Goal: Information Seeking & Learning: Learn about a topic

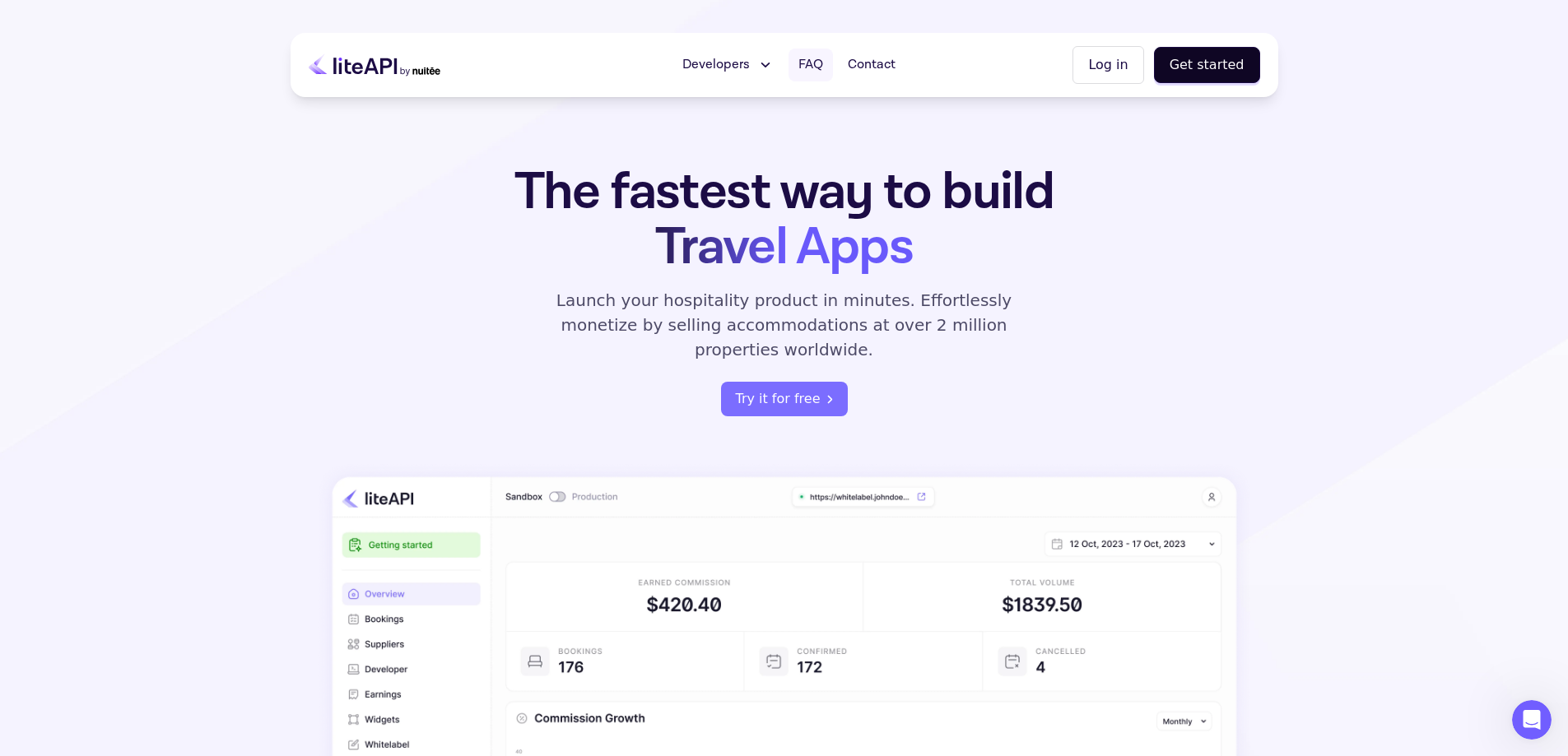
click at [823, 62] on span "FAQ" at bounding box center [811, 65] width 25 height 20
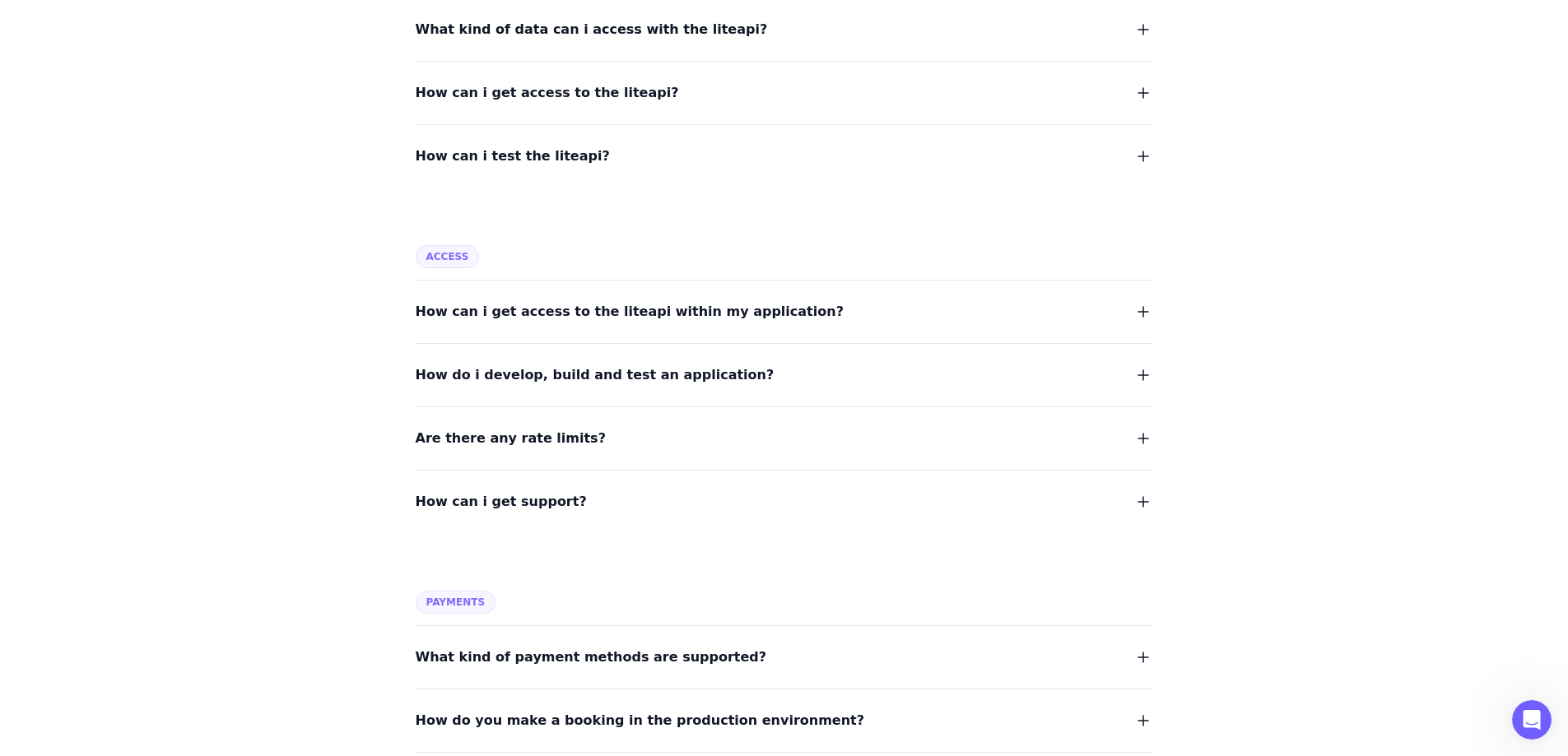
scroll to position [658, 0]
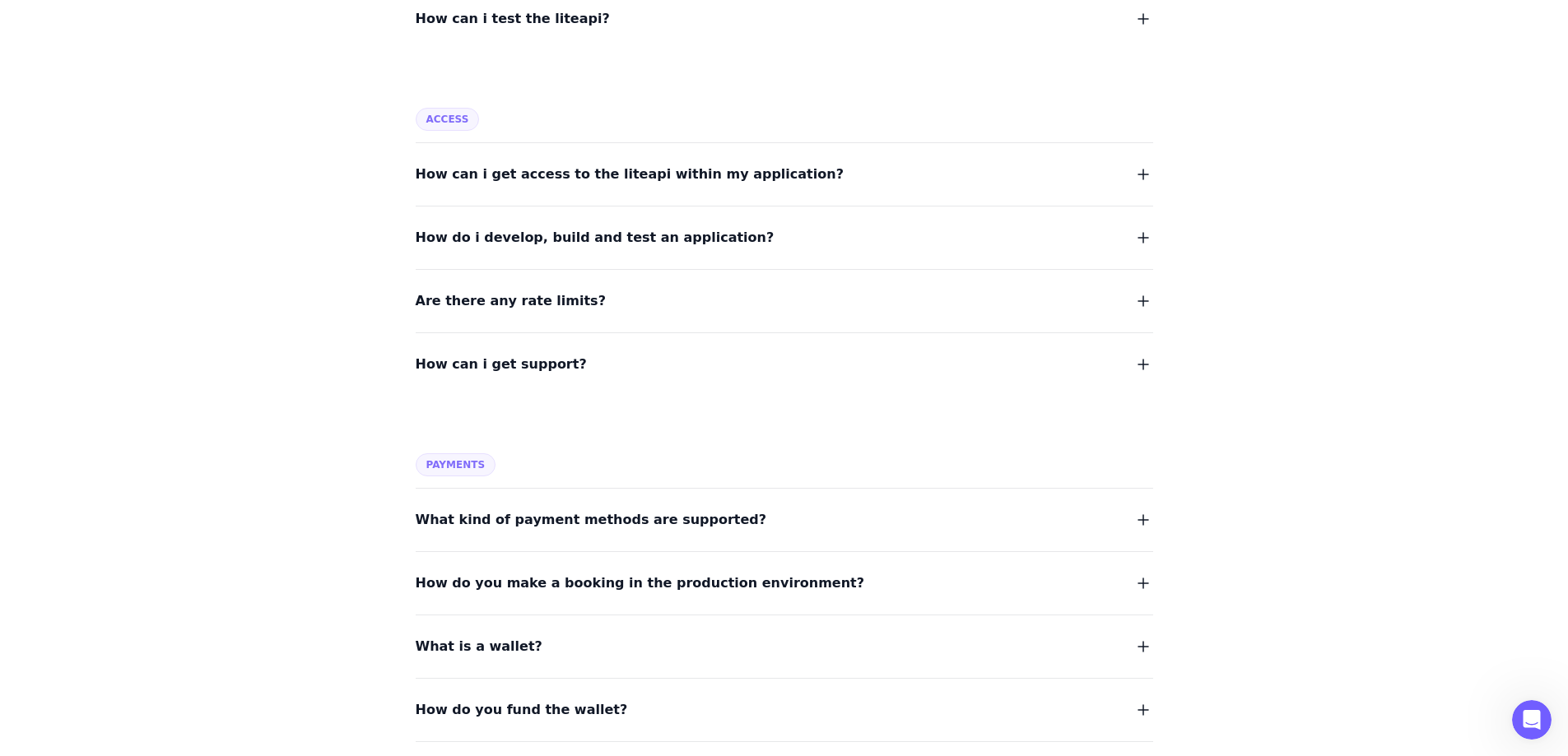
click at [505, 306] on span "Are there any rate limits?" at bounding box center [510, 301] width 190 height 23
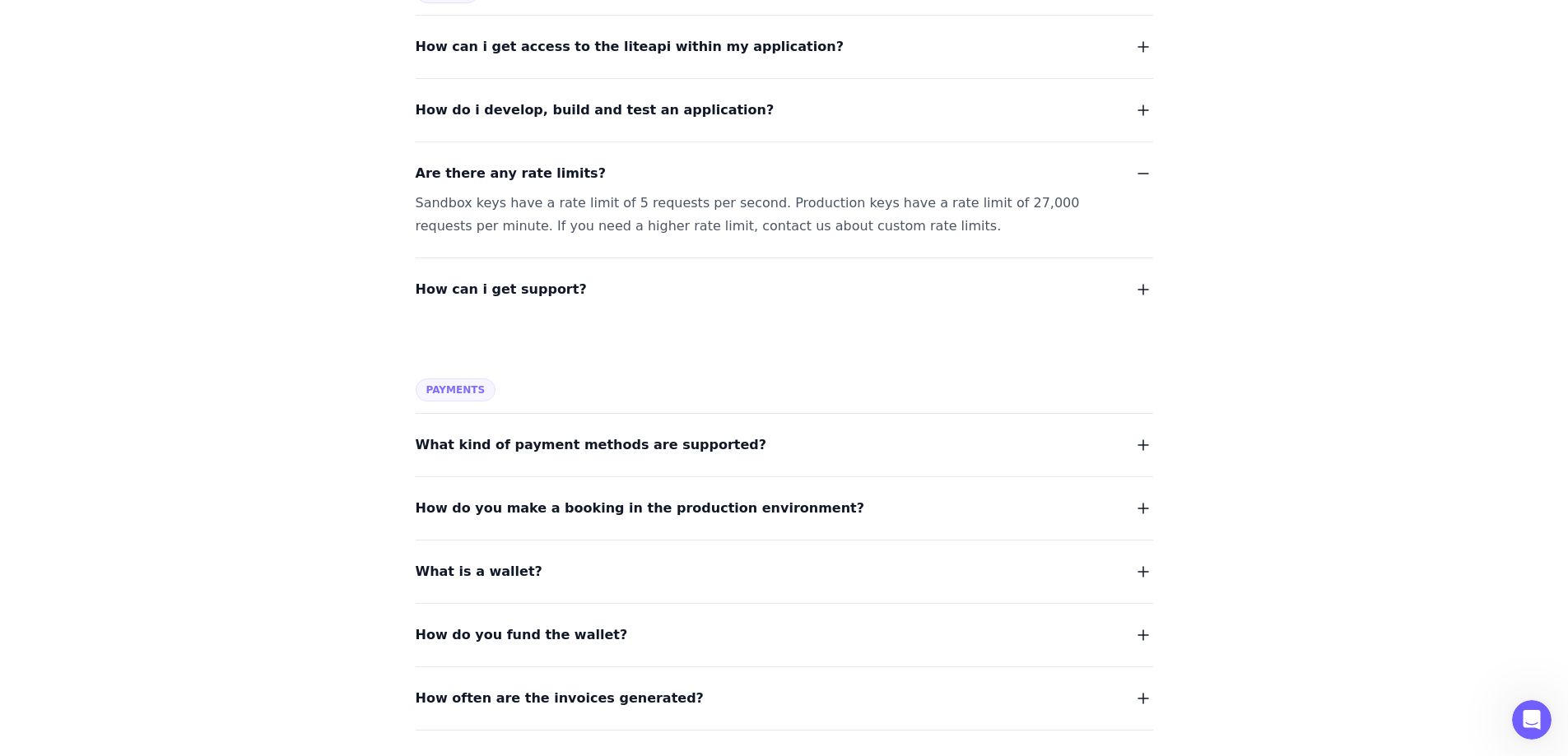
scroll to position [823, 0]
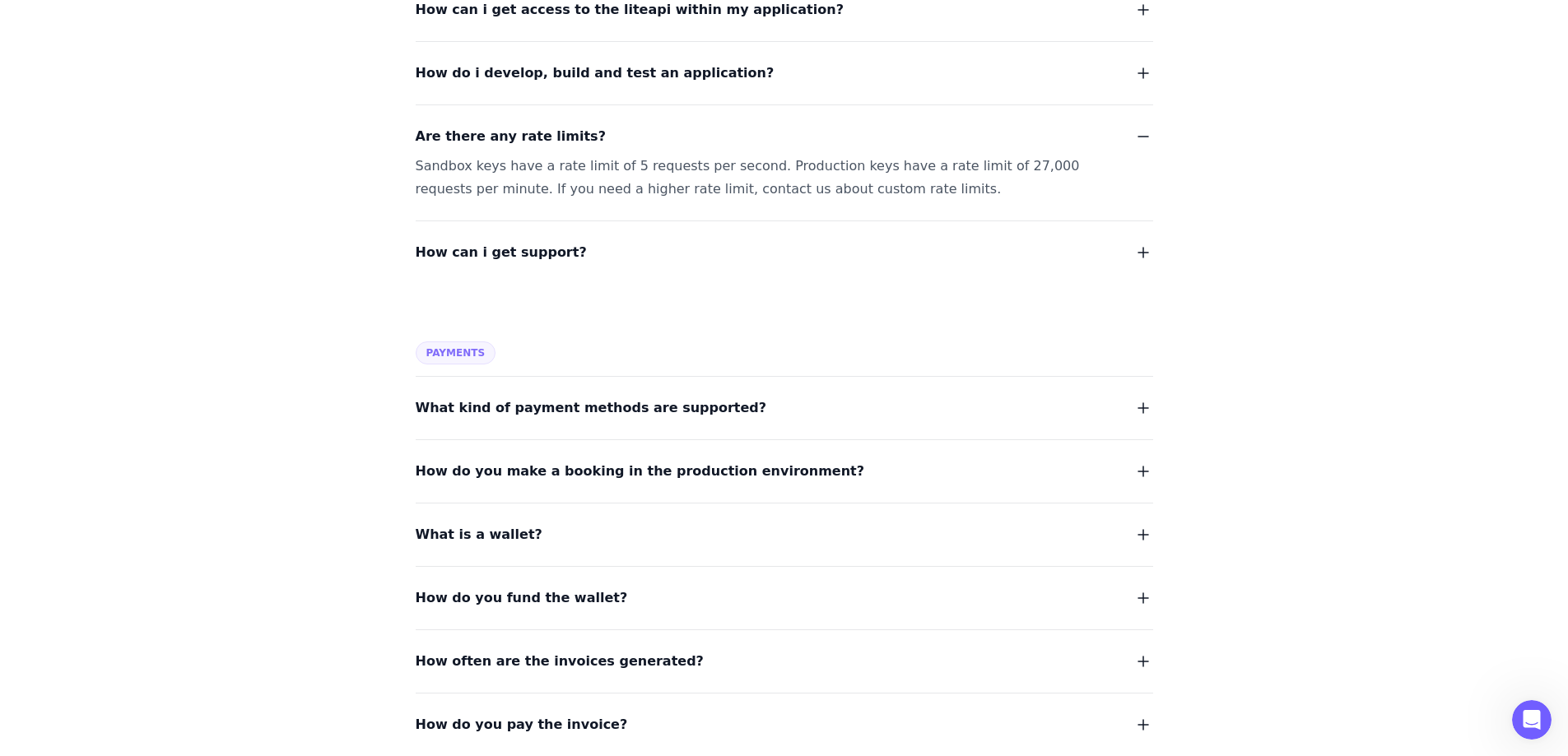
click at [519, 405] on span "What kind of payment methods are supported?" at bounding box center [591, 408] width 351 height 23
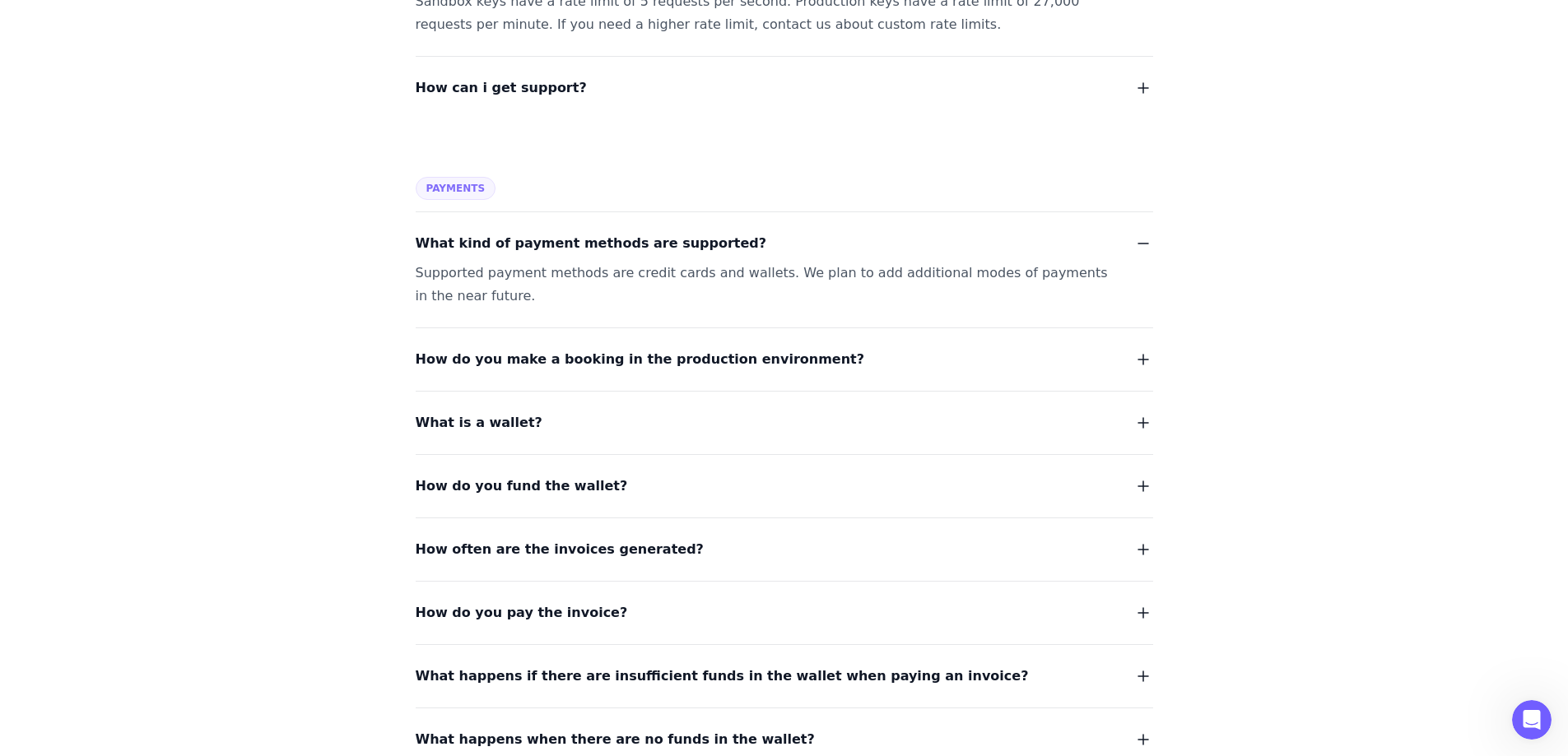
scroll to position [1069, 0]
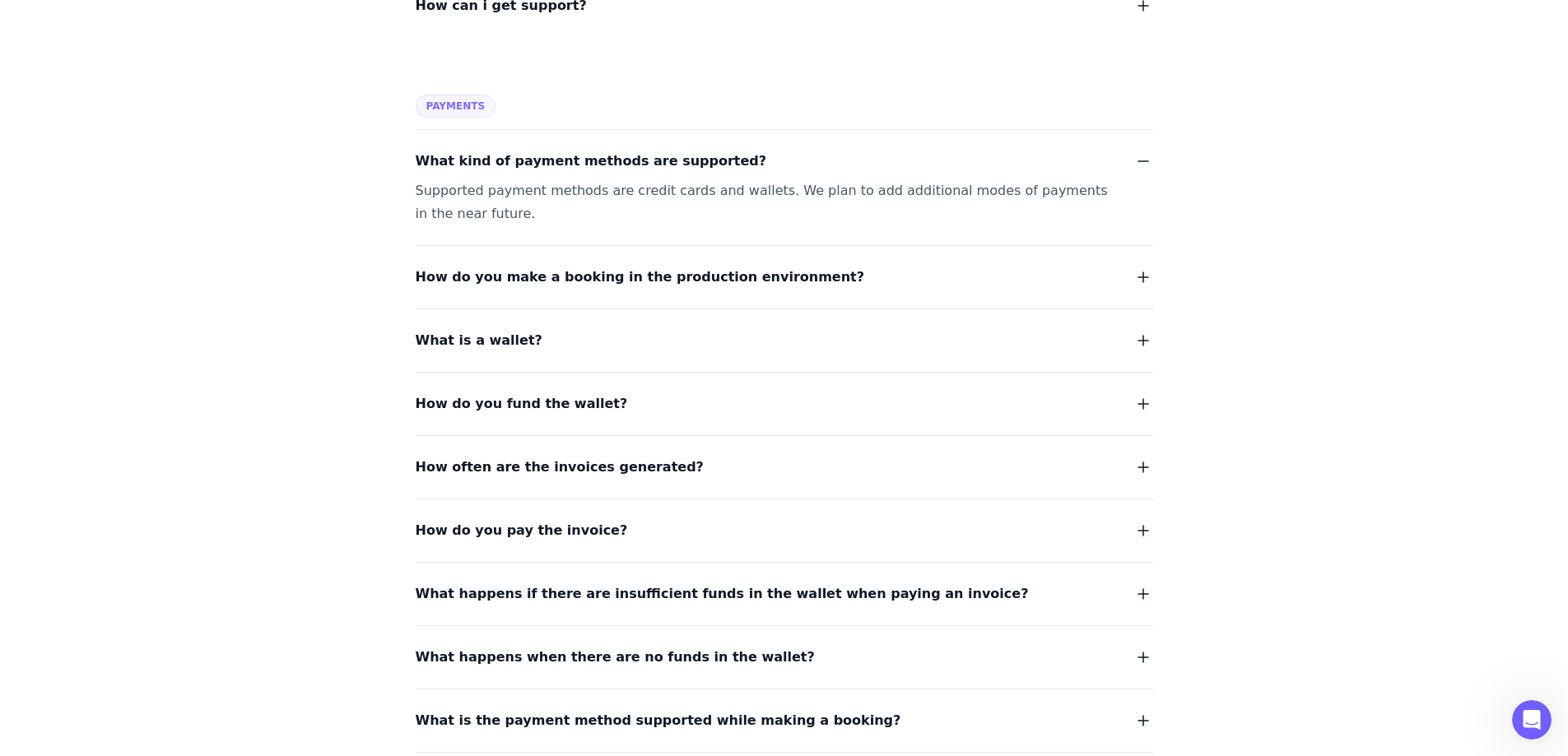
click at [491, 353] on dl "What kind of payment methods are supported? Supported payment methods are credi…" at bounding box center [784, 620] width 737 height 983
click at [491, 342] on span "What is a wallet?" at bounding box center [479, 341] width 127 height 23
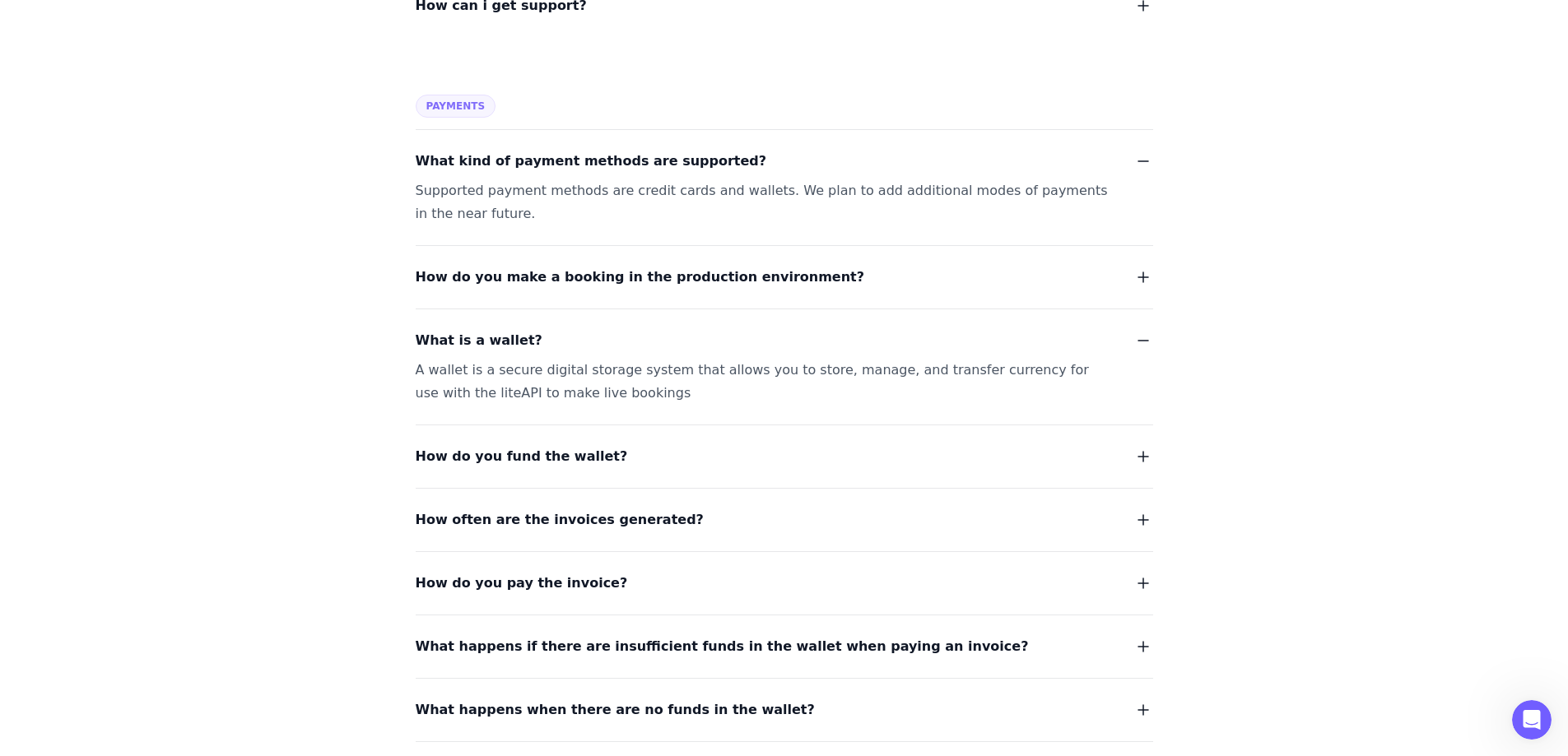
click at [538, 455] on span "How do you fund the wallet?" at bounding box center [522, 457] width 212 height 23
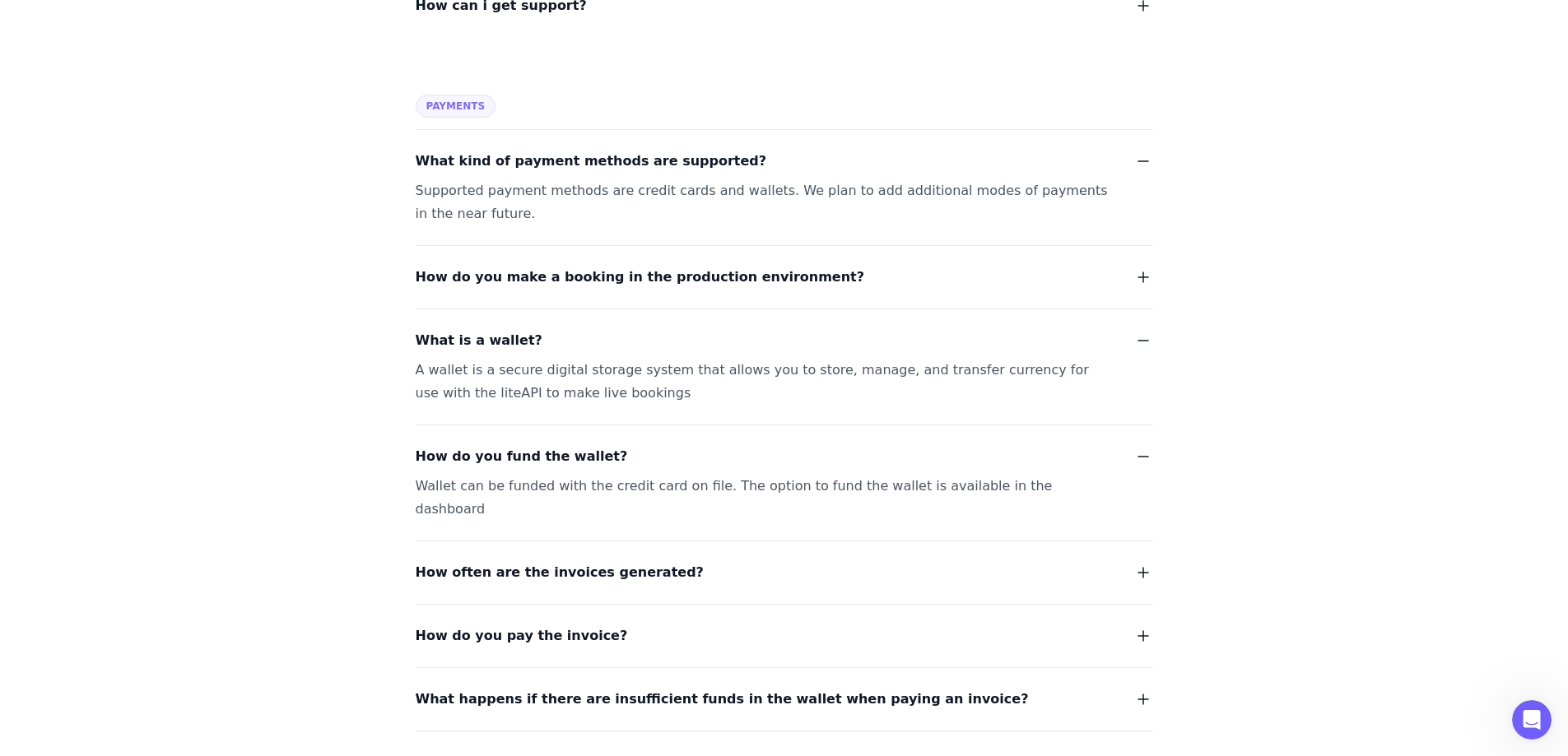
click at [549, 561] on span "How often are the invoices generated?" at bounding box center [560, 573] width 288 height 23
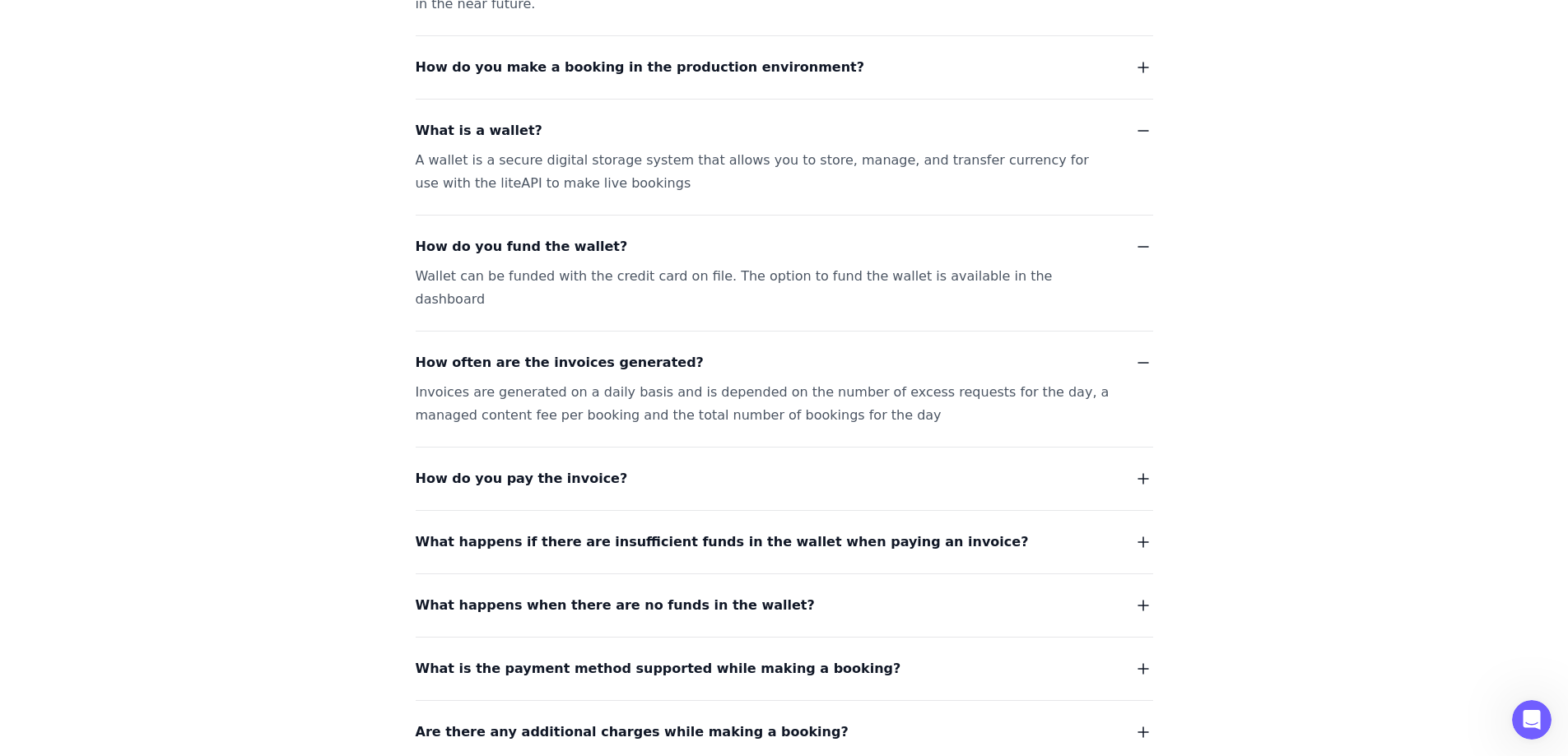
scroll to position [1316, 0]
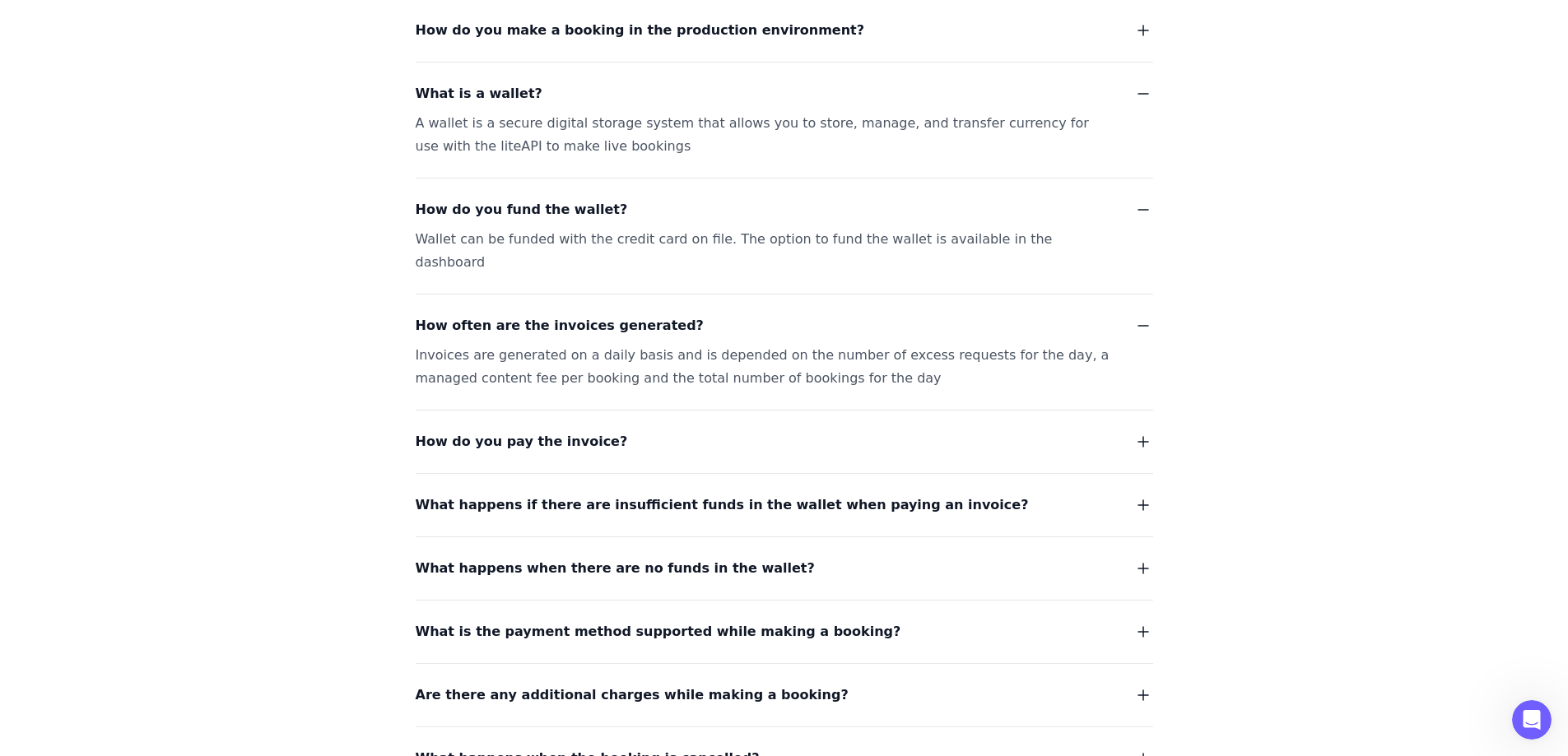
click at [513, 430] on span "How do you pay the invoice?" at bounding box center [522, 442] width 212 height 23
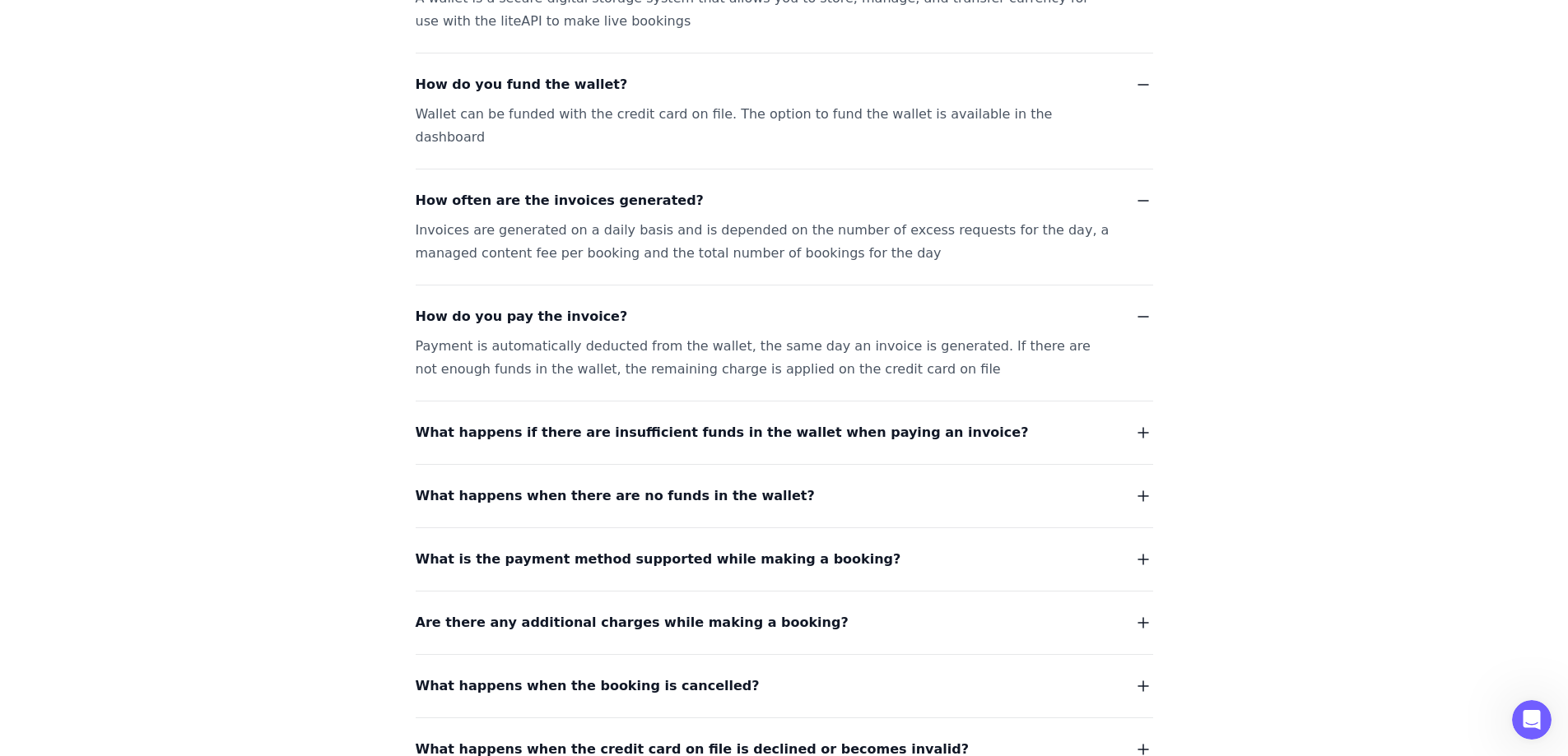
scroll to position [1481, 0]
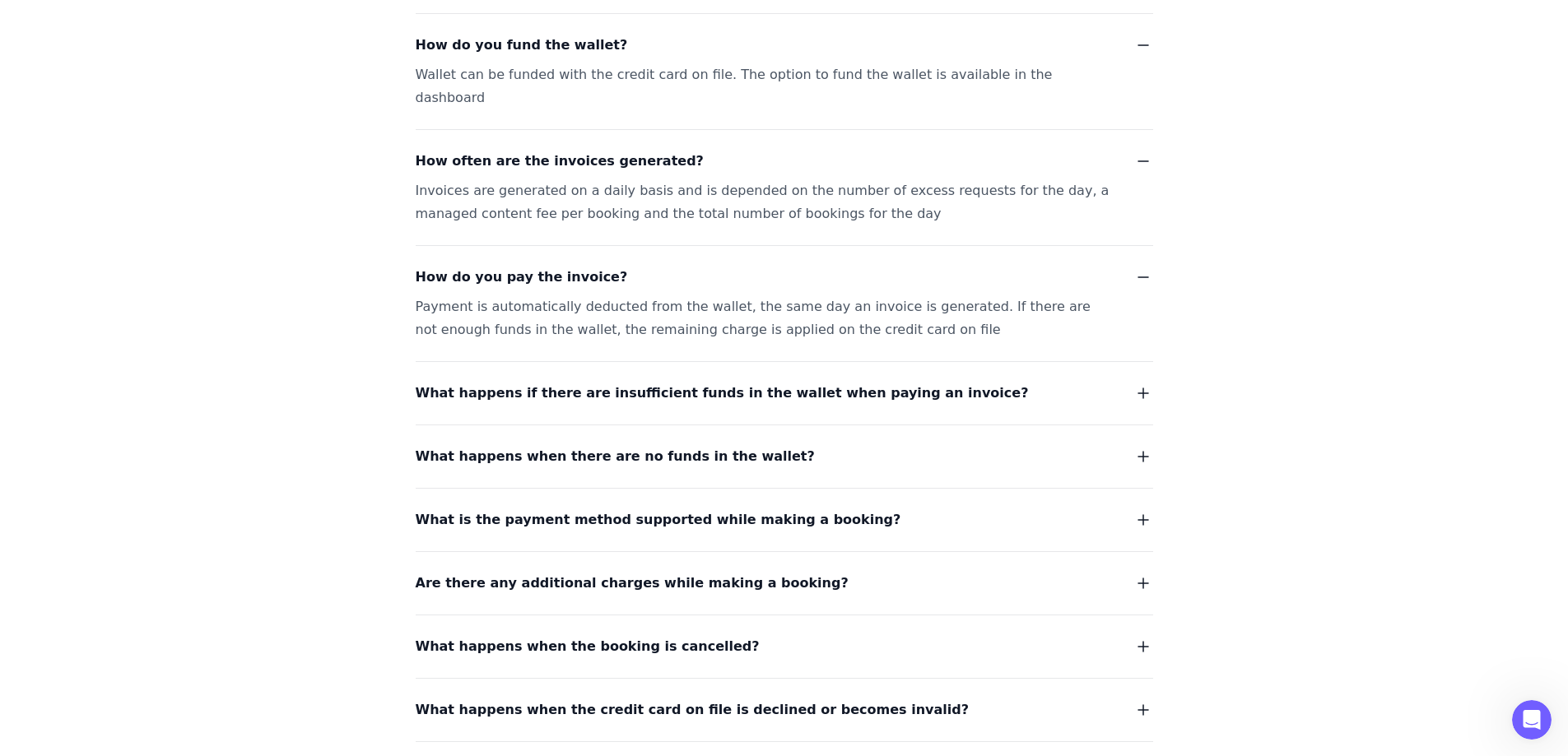
click at [534, 382] on span "What happens if there are insufficient funds in the wallet when paying an invoi…" at bounding box center [722, 393] width 613 height 23
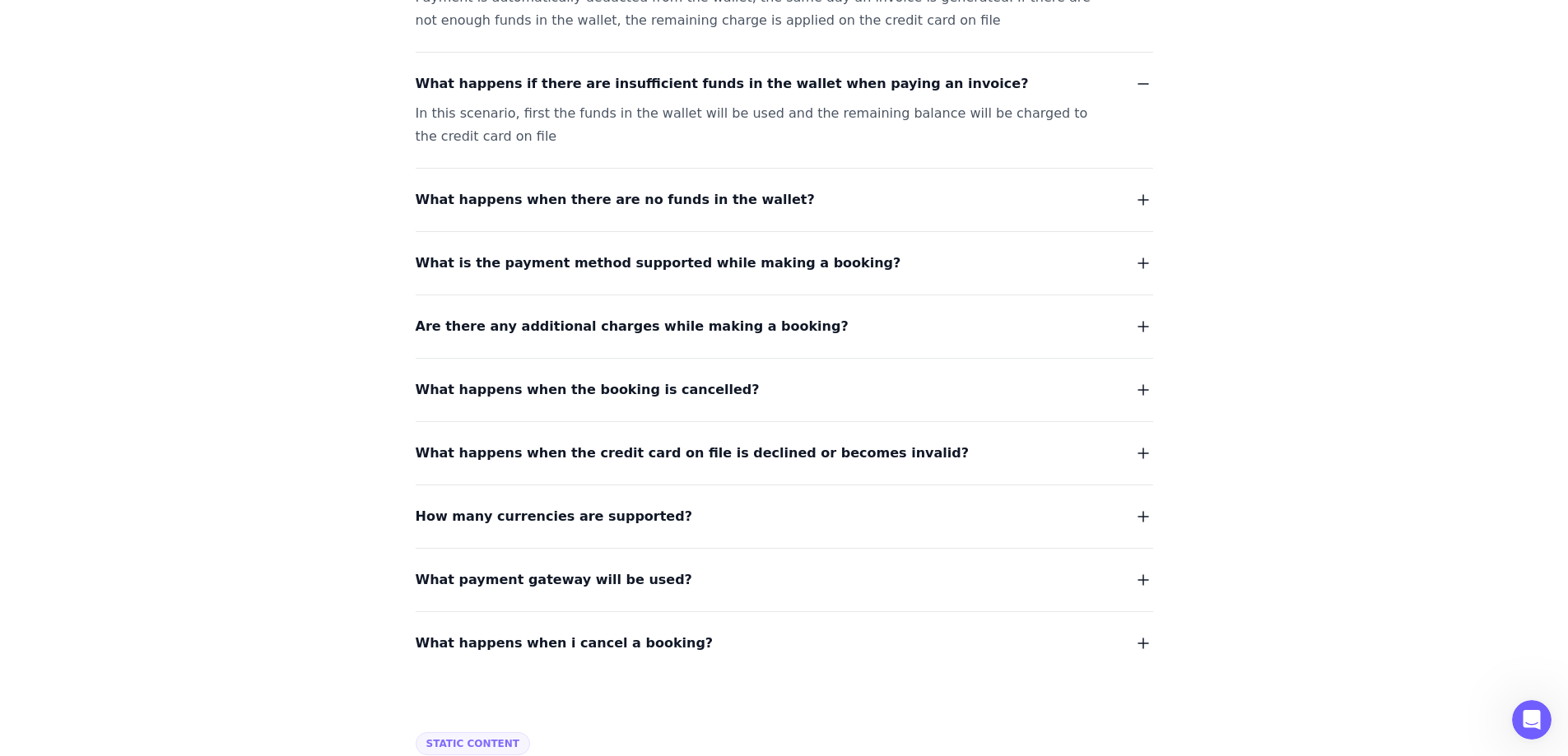
scroll to position [1810, 0]
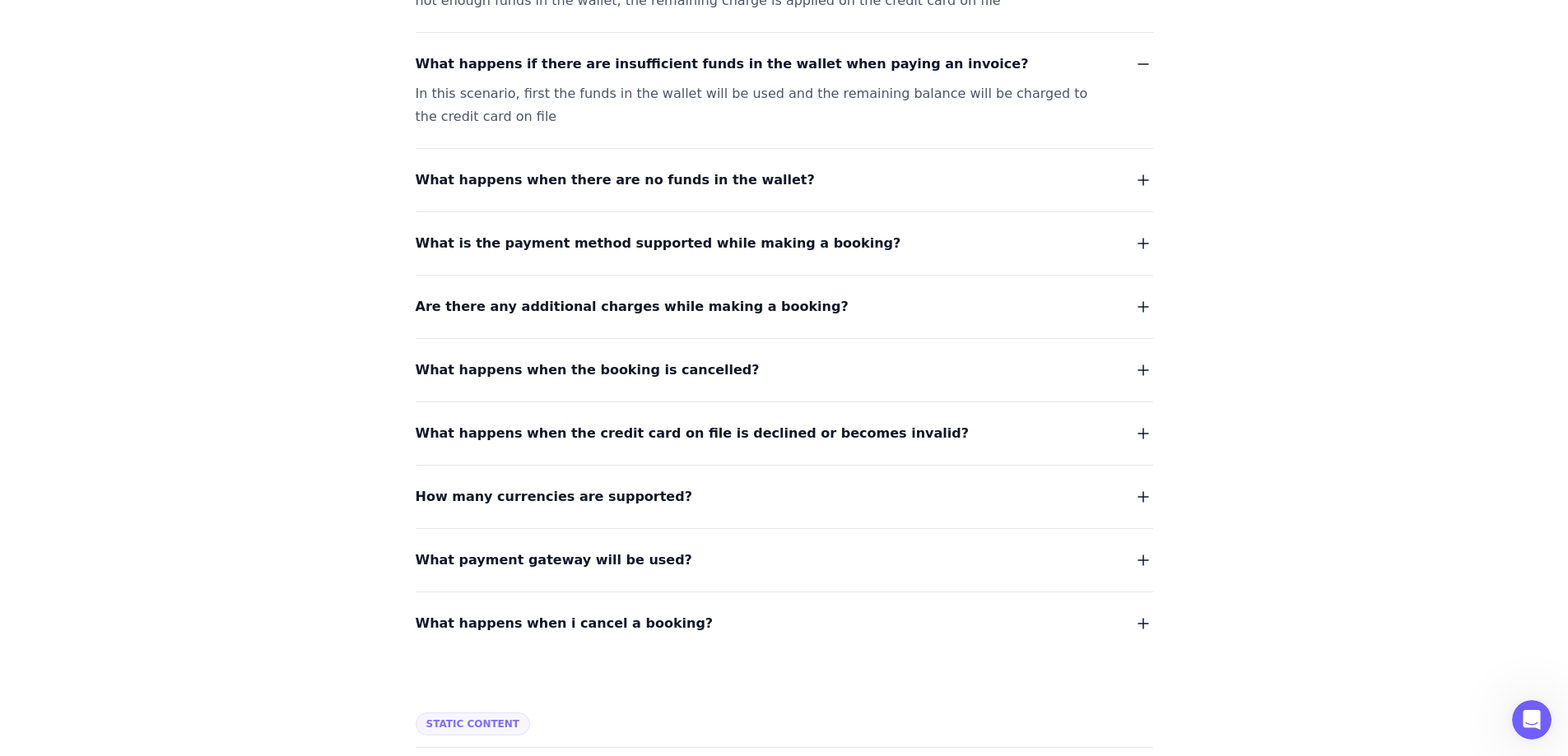
click at [526, 485] on span "How many currencies are supported?" at bounding box center [554, 497] width 277 height 23
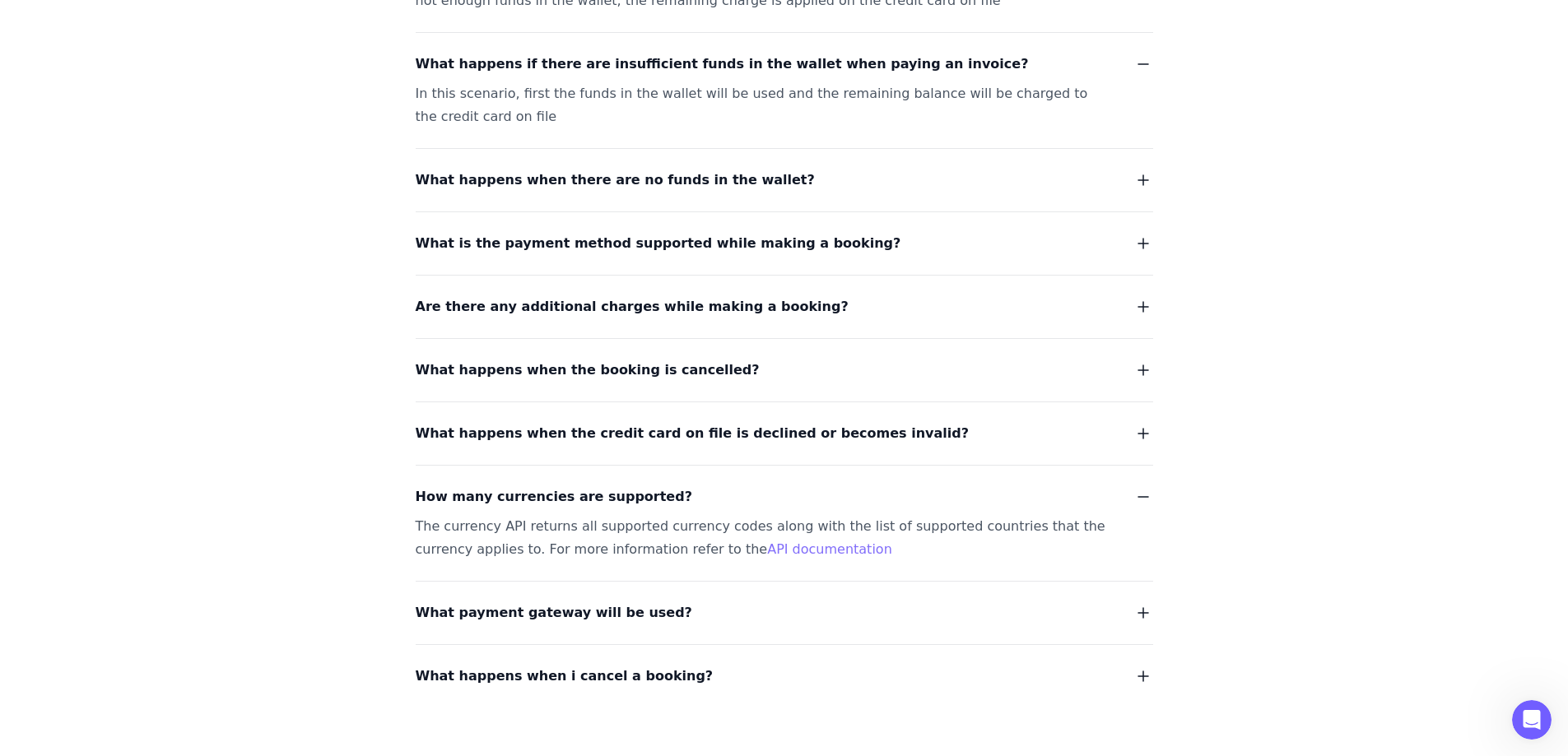
click at [470, 601] on span "What payment gateway will be used?" at bounding box center [554, 613] width 277 height 23
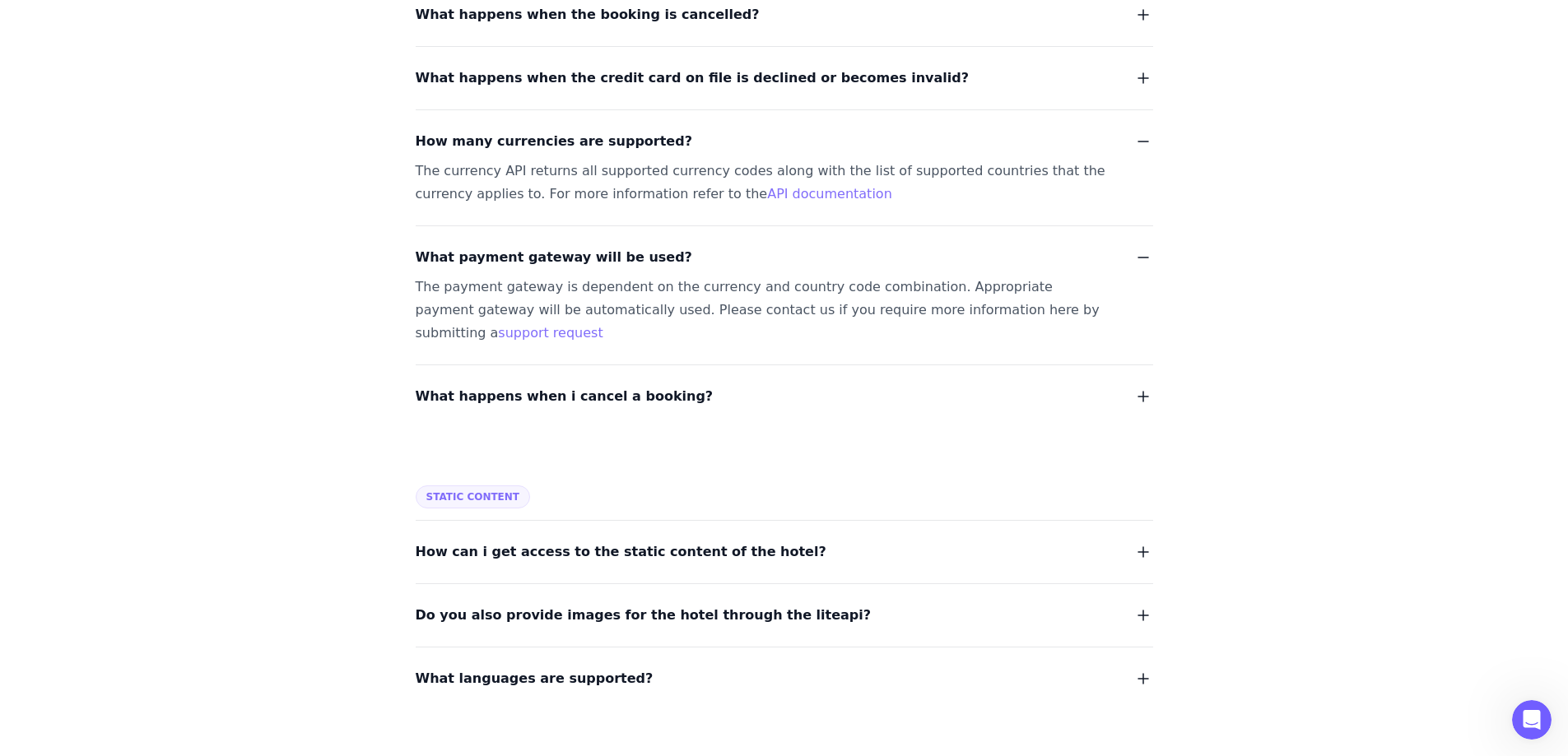
scroll to position [2220, 0]
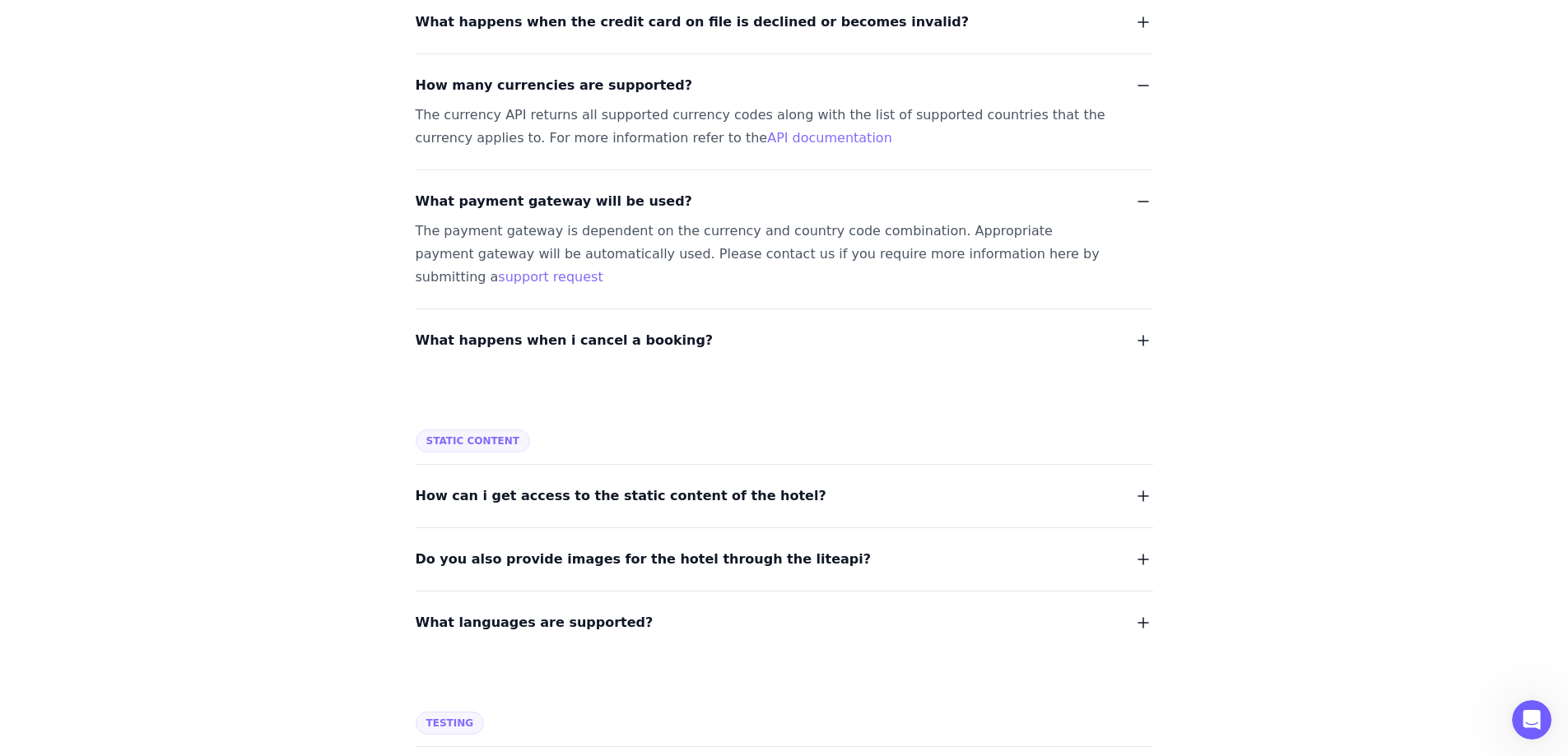
click at [567, 329] on span "What happens when i cancel a booking?" at bounding box center [565, 341] width 298 height 23
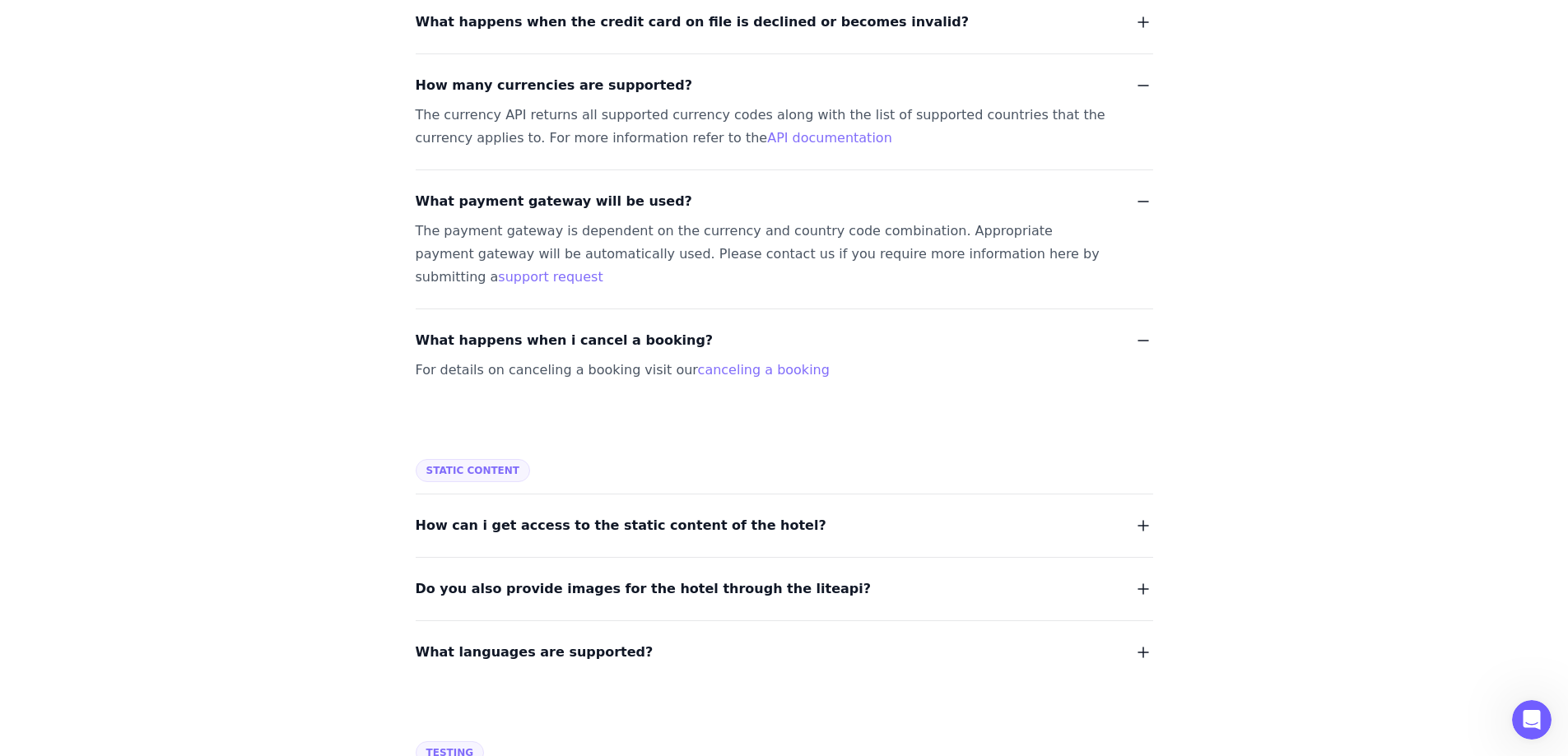
click at [616, 577] on span "Do you also provide images for the hotel through the liteapi?" at bounding box center [644, 589] width 456 height 23
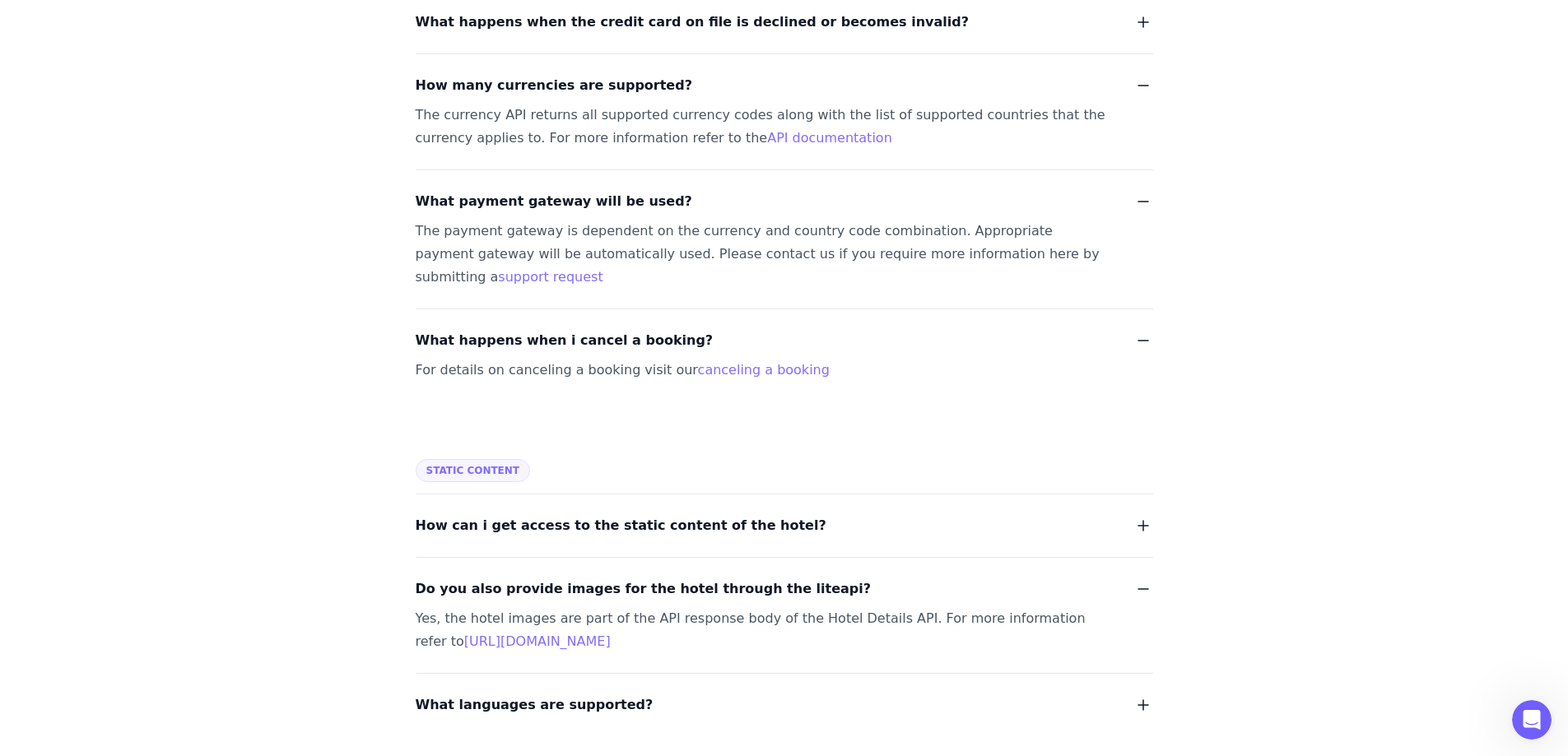
click at [496, 494] on dl "How can i get access to the static content of the hotel? Do you also provide im…" at bounding box center [784, 605] width 737 height 223
click at [499, 514] on span "How can i get access to the static content of the hotel?" at bounding box center [621, 526] width 411 height 23
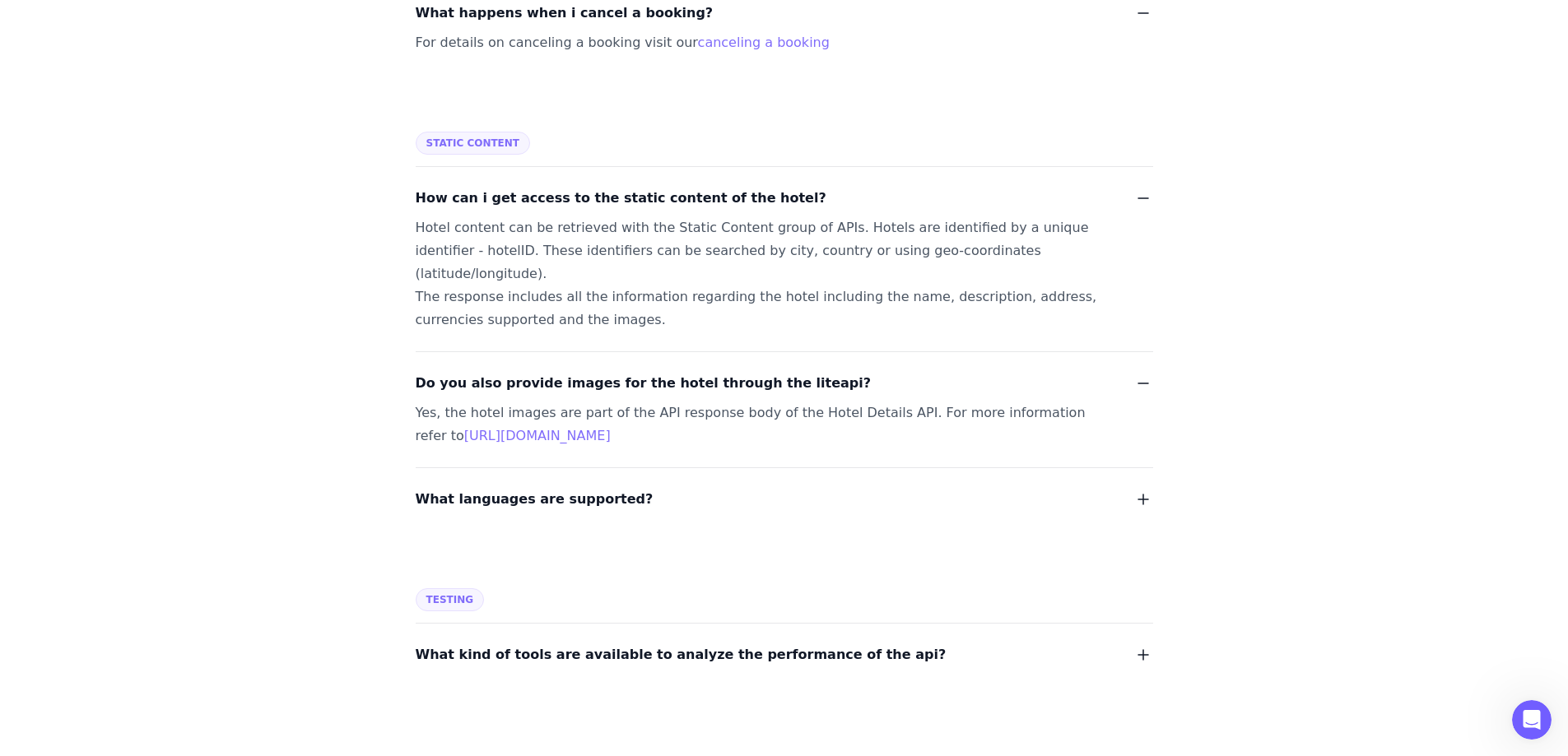
scroll to position [2549, 0]
click at [514, 486] on span "What languages are supported?" at bounding box center [534, 498] width 238 height 23
